Goal: Navigation & Orientation: Find specific page/section

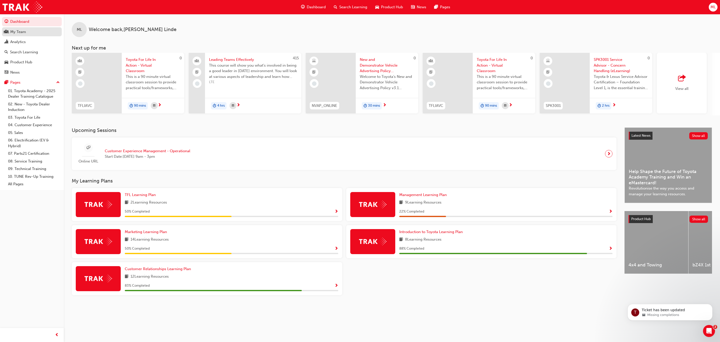
click at [13, 32] on div "My Team" at bounding box center [18, 32] width 16 height 6
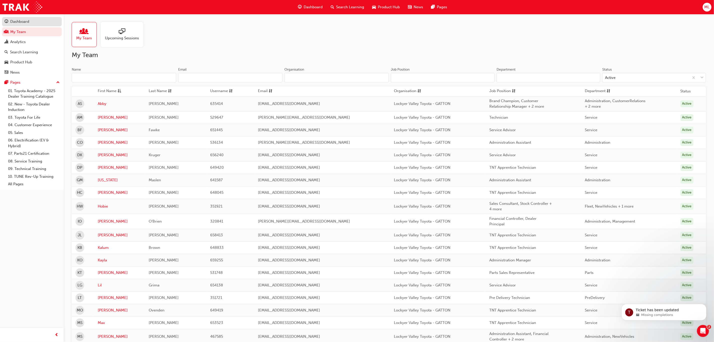
click at [16, 21] on div "Dashboard" at bounding box center [19, 22] width 19 height 6
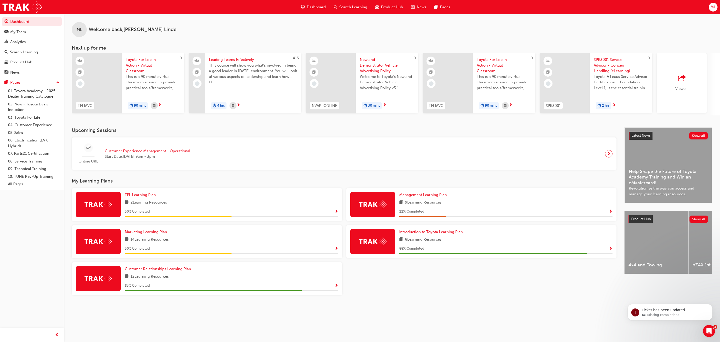
click at [444, 246] on div "Introduction to Toyota Learning Plan 8 Learning Resources 88 % Completed" at bounding box center [506, 241] width 214 height 25
click at [609, 249] on span "Show Progress" at bounding box center [611, 248] width 4 height 5
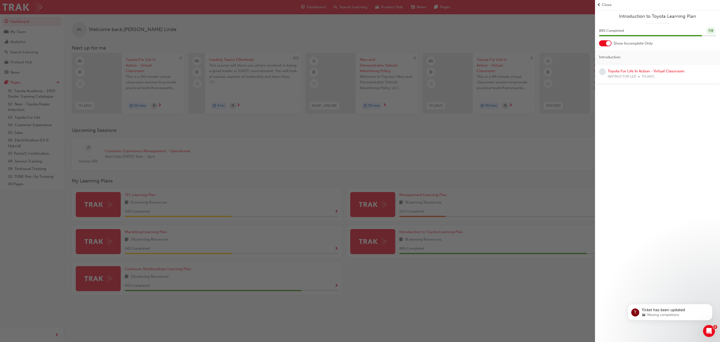
click at [609, 43] on div at bounding box center [608, 43] width 5 height 5
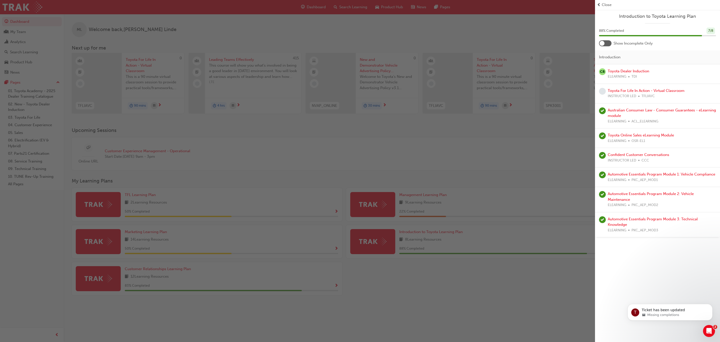
click at [602, 43] on div at bounding box center [602, 43] width 5 height 5
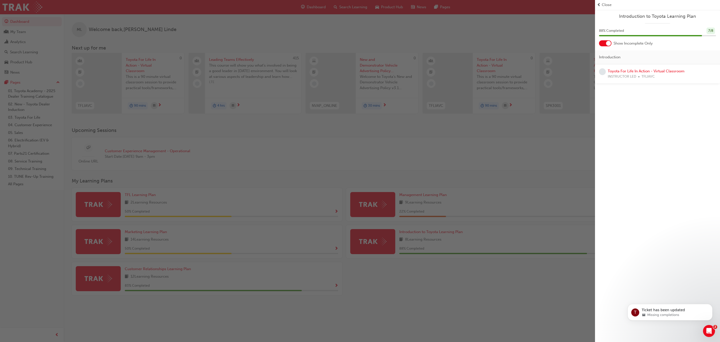
click at [602, 4] on span "Close" at bounding box center [607, 5] width 10 height 6
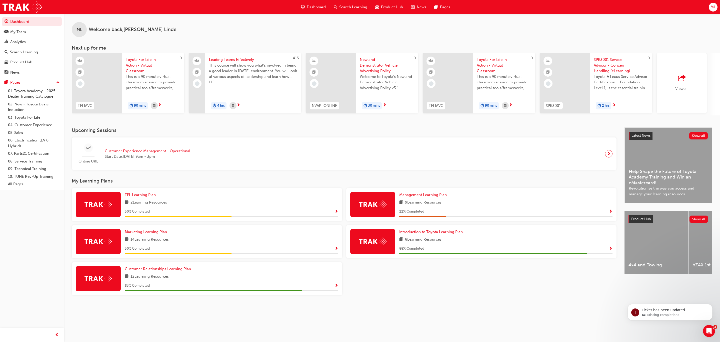
click at [102, 205] on img at bounding box center [99, 204] width 28 height 8
click at [335, 212] on span "Show Progress" at bounding box center [337, 211] width 4 height 5
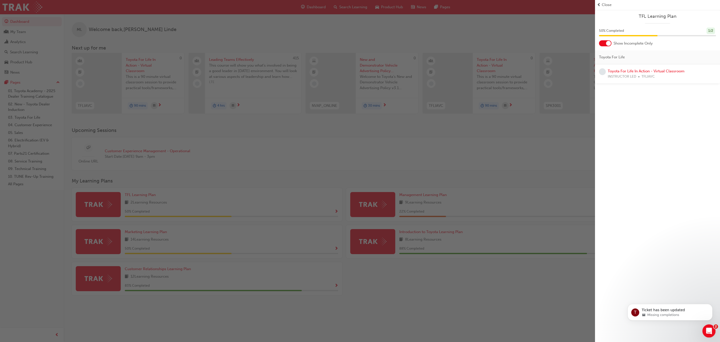
click at [710, 330] on icon "Open Intercom Messenger" at bounding box center [708, 330] width 8 height 8
